Goal: Information Seeking & Learning: Find specific fact

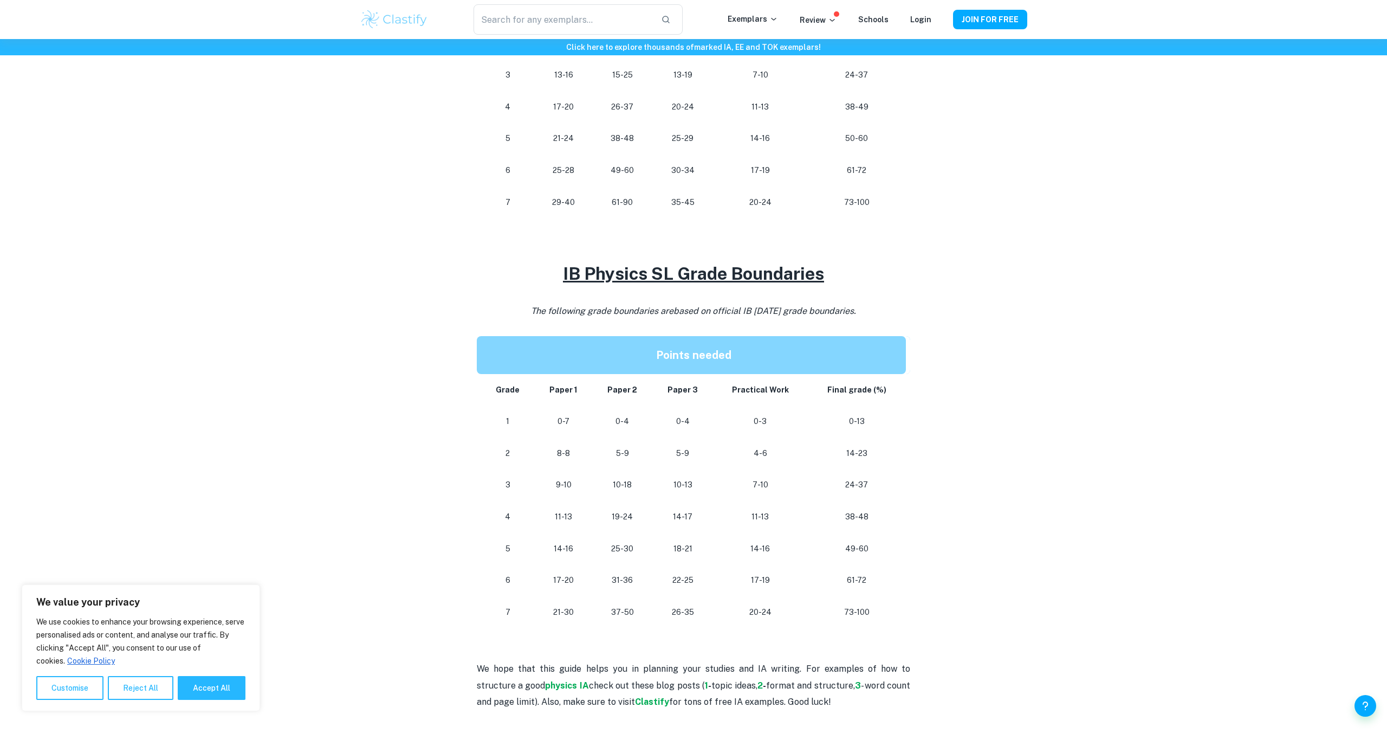
scroll to position [691, 0]
drag, startPoint x: 559, startPoint y: 607, endPoint x: 573, endPoint y: 606, distance: 14.2
click at [573, 606] on p "21-30" at bounding box center [563, 610] width 41 height 15
click at [644, 574] on p "31-36" at bounding box center [622, 578] width 43 height 15
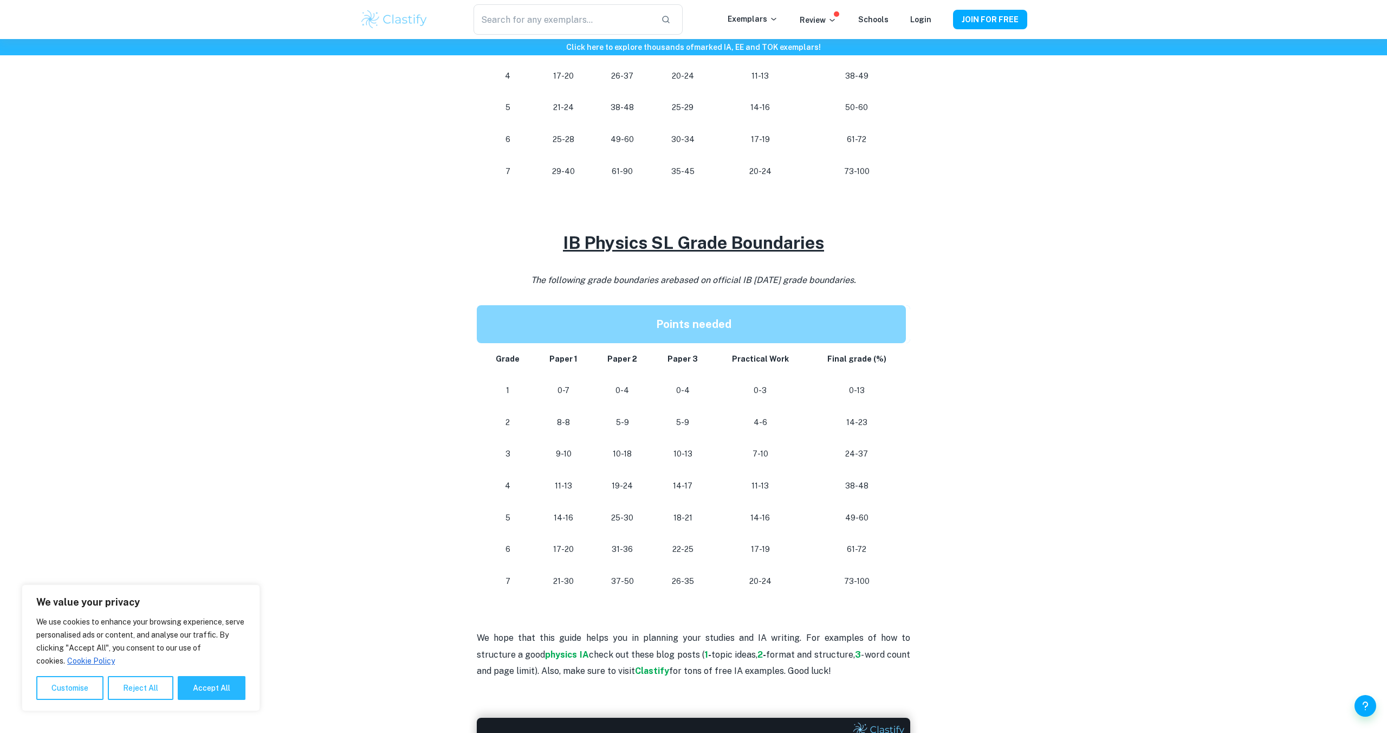
scroll to position [721, 0]
click at [730, 601] on p at bounding box center [693, 604] width 433 height 16
click at [688, 588] on td "26-35" at bounding box center [682, 581] width 61 height 32
click at [688, 581] on p "26-35" at bounding box center [682, 580] width 43 height 15
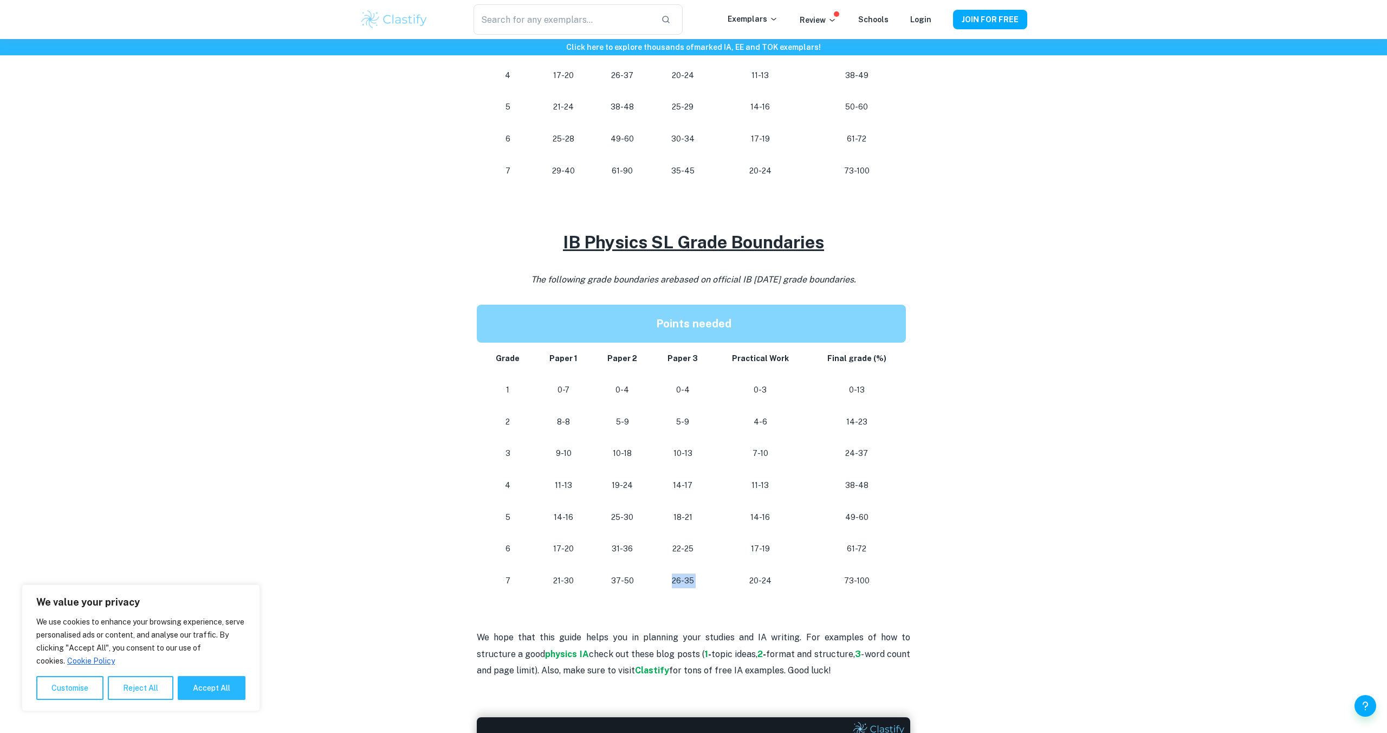
click at [688, 581] on p "26-35" at bounding box center [682, 580] width 43 height 15
click at [721, 569] on td "20-24" at bounding box center [760, 581] width 94 height 32
click at [721, 570] on td "20-24" at bounding box center [760, 581] width 94 height 32
